Goal: Information Seeking & Learning: Learn about a topic

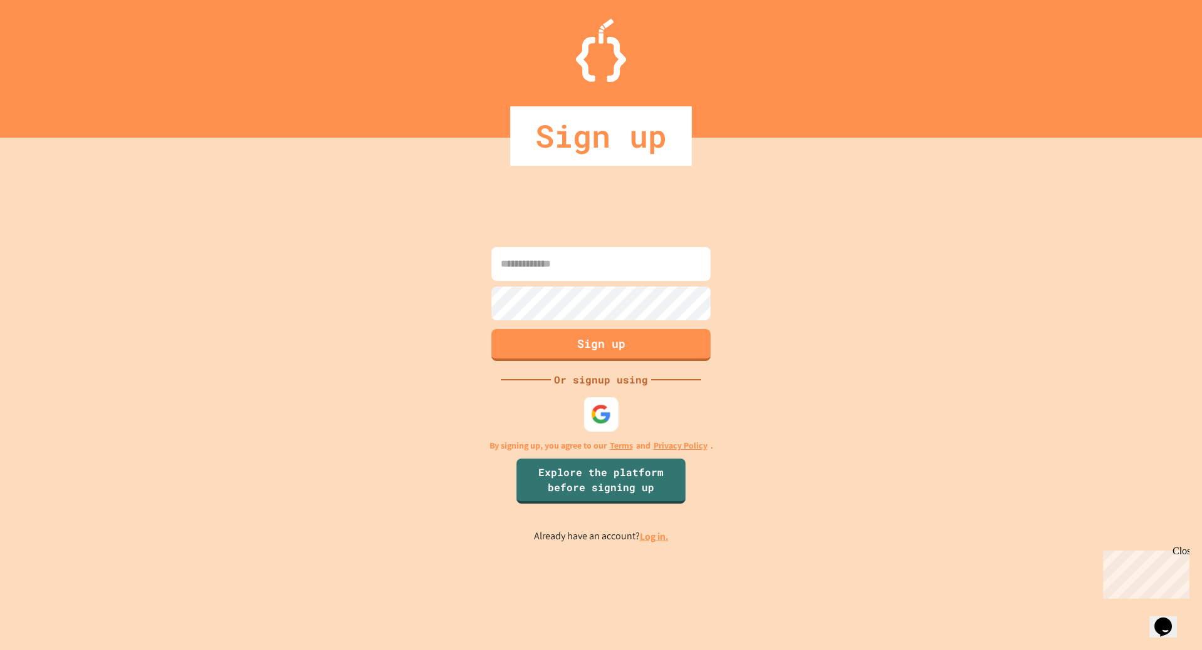
click at [605, 414] on img at bounding box center [601, 414] width 21 height 21
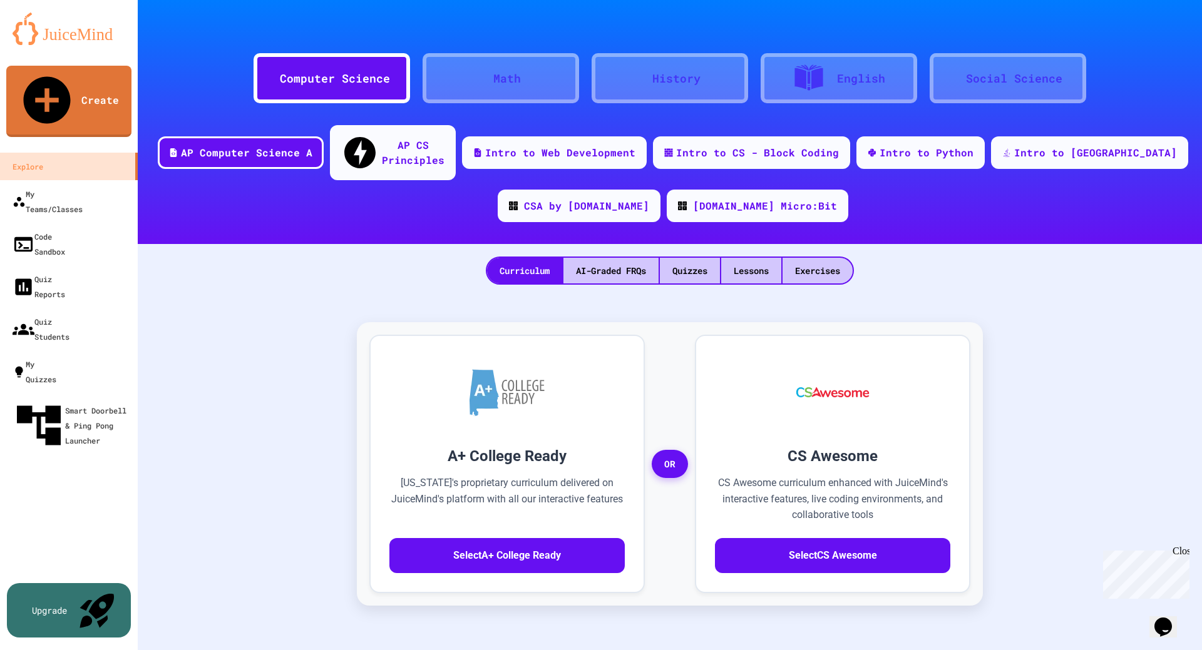
click at [1045, 86] on div "Social Science" at bounding box center [1014, 78] width 96 height 17
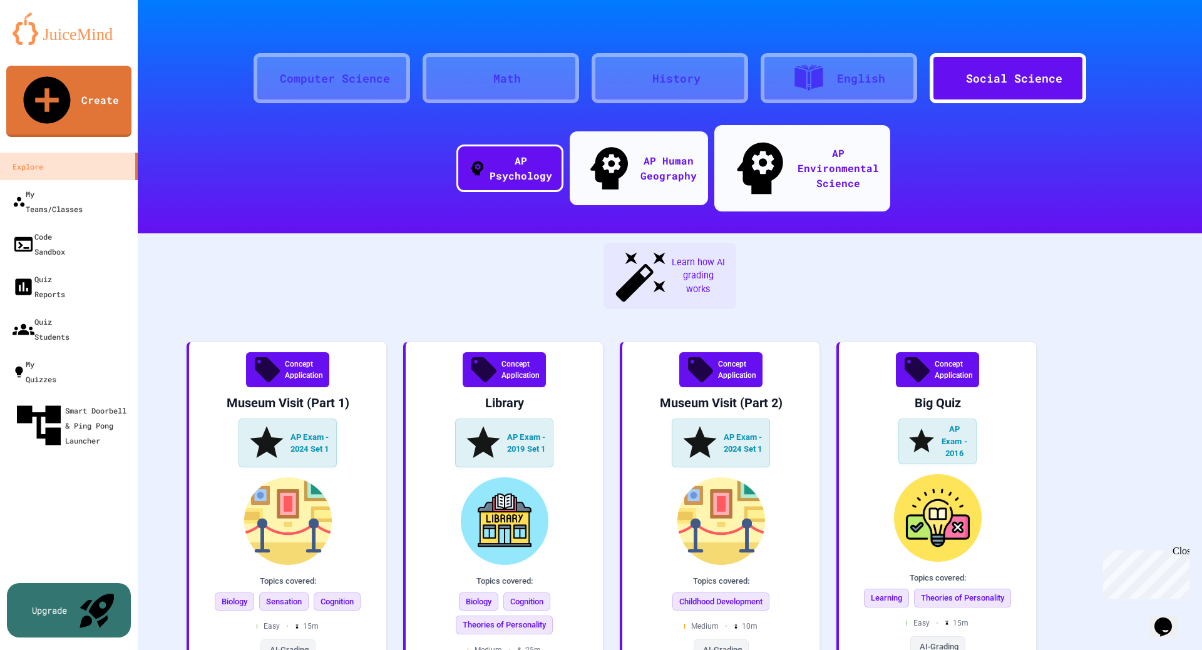
drag, startPoint x: 1184, startPoint y: 550, endPoint x: 2281, endPoint y: 1094, distance: 1224.0
click at [1184, 550] on div "Close" at bounding box center [1180, 554] width 16 height 16
